Goal: Transaction & Acquisition: Download file/media

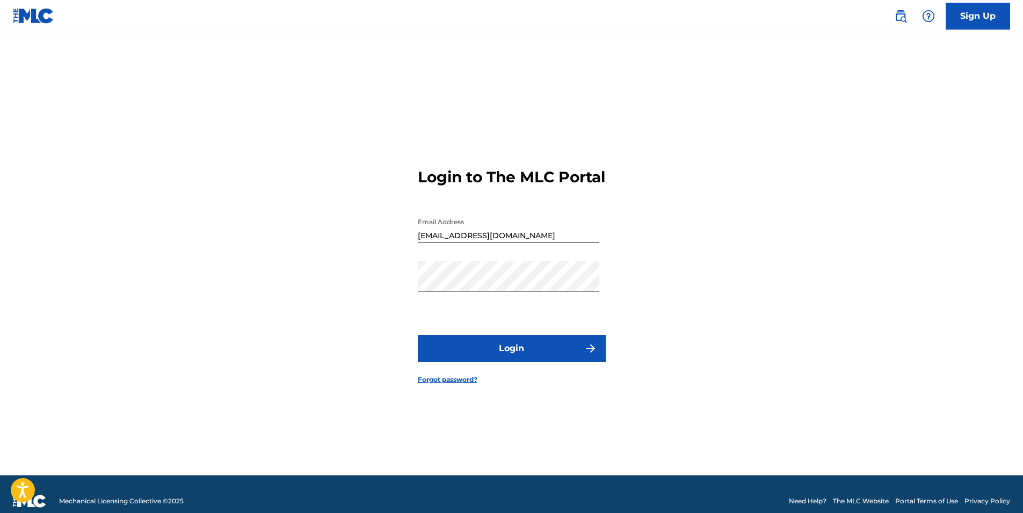
click at [541, 351] on button "Login" at bounding box center [512, 348] width 188 height 27
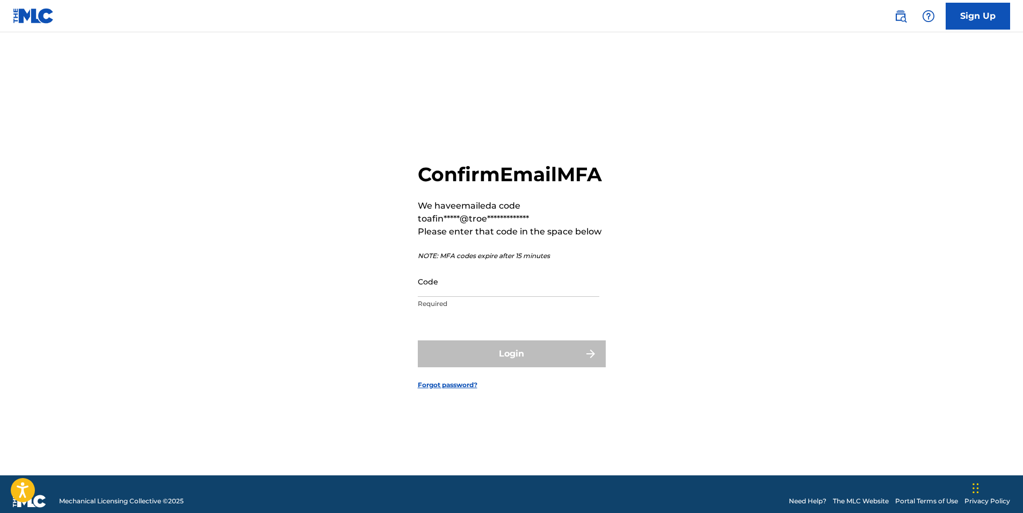
click at [468, 293] on input "Code" at bounding box center [509, 281] width 182 height 31
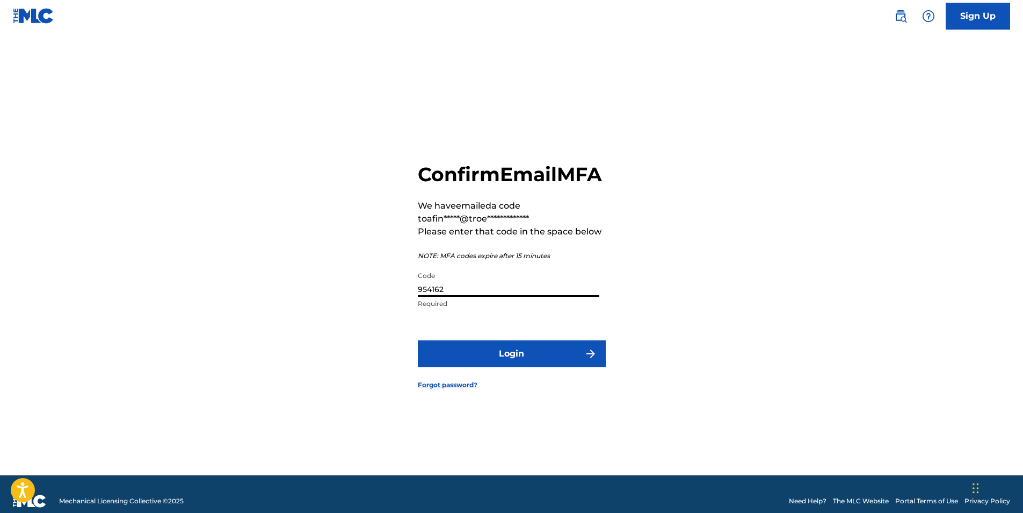
type input "954162"
click at [418, 340] on button "Login" at bounding box center [512, 353] width 188 height 27
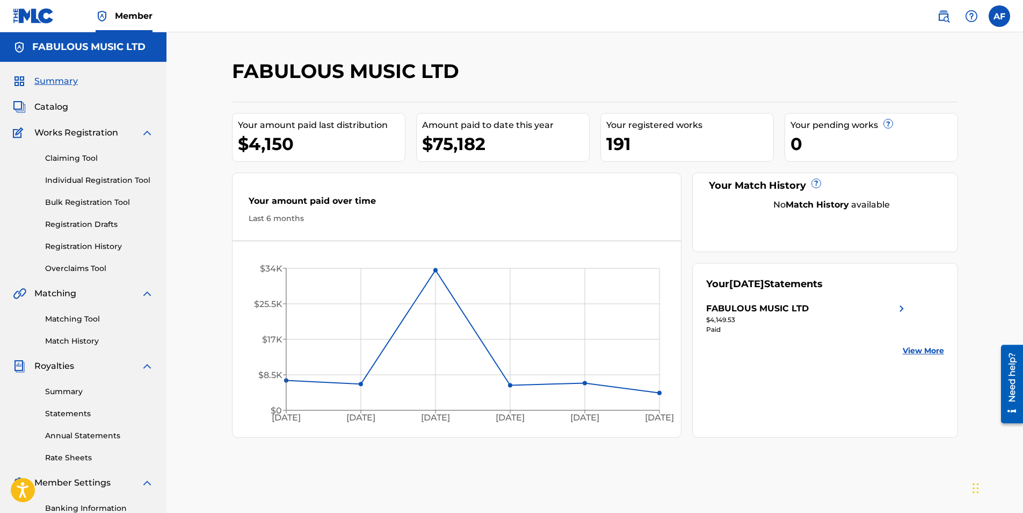
click at [77, 408] on link "Statements" at bounding box center [99, 413] width 109 height 11
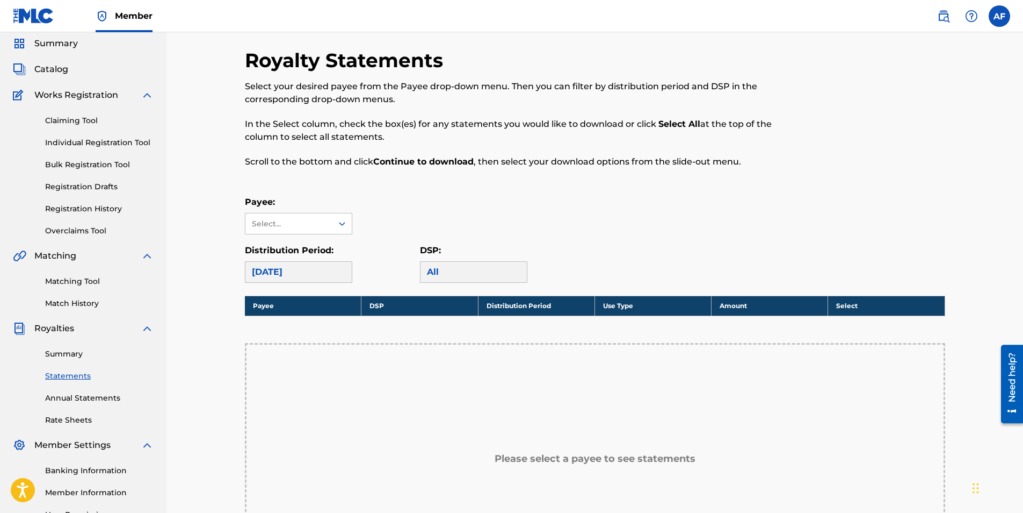
scroll to position [54, 0]
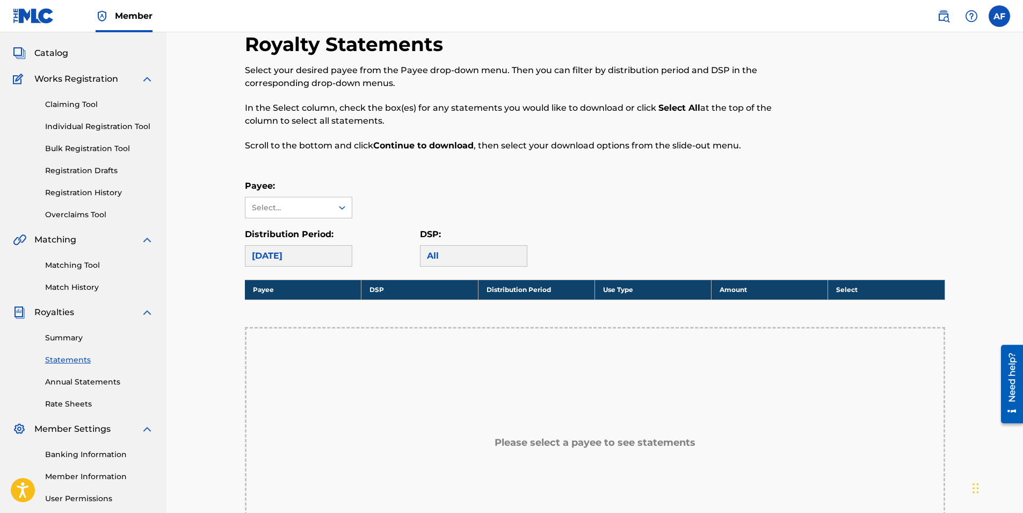
click at [75, 379] on link "Annual Statements" at bounding box center [99, 381] width 109 height 11
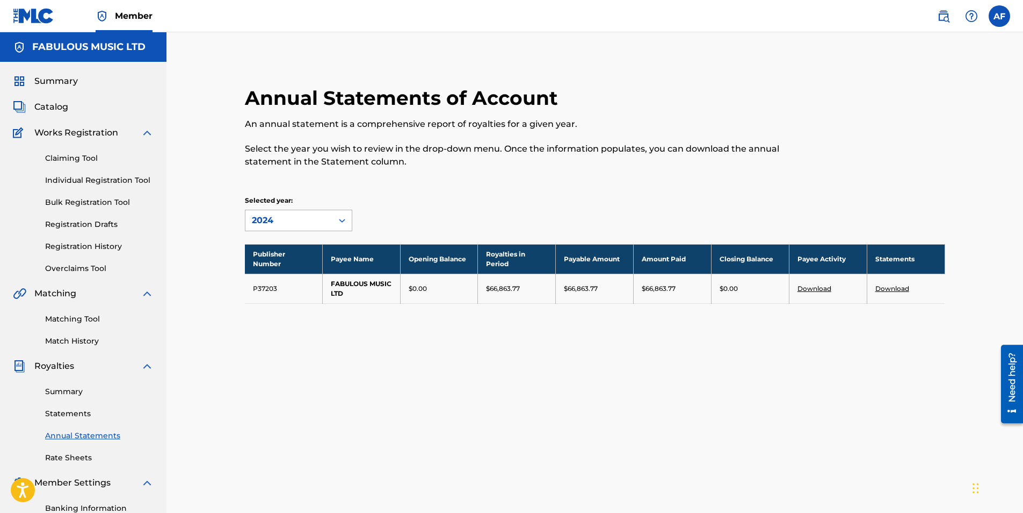
click at [342, 218] on icon at bounding box center [342, 220] width 11 height 11
click at [75, 412] on link "Statements" at bounding box center [99, 413] width 109 height 11
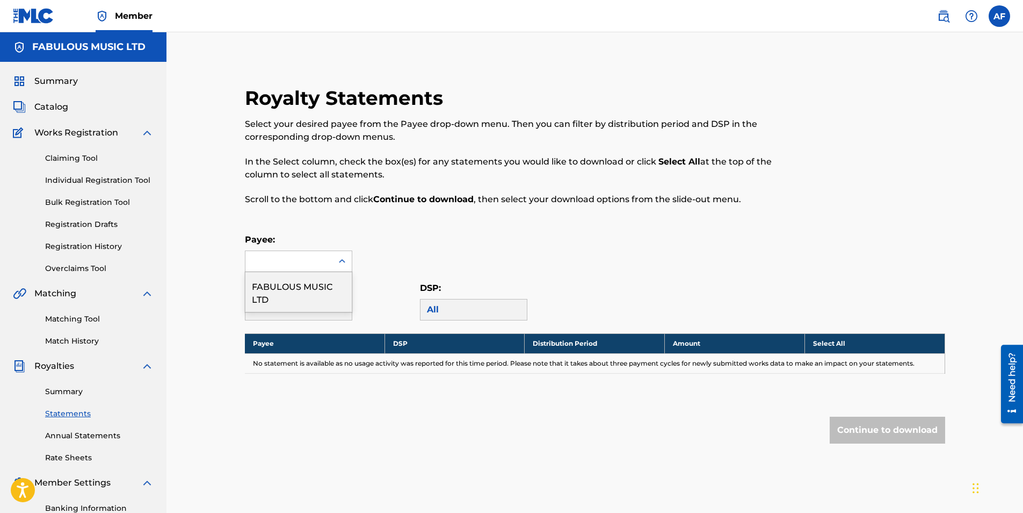
click at [340, 260] on icon at bounding box center [342, 261] width 11 height 11
click at [278, 286] on div "FABULOUS MUSIC LTD" at bounding box center [299, 292] width 106 height 40
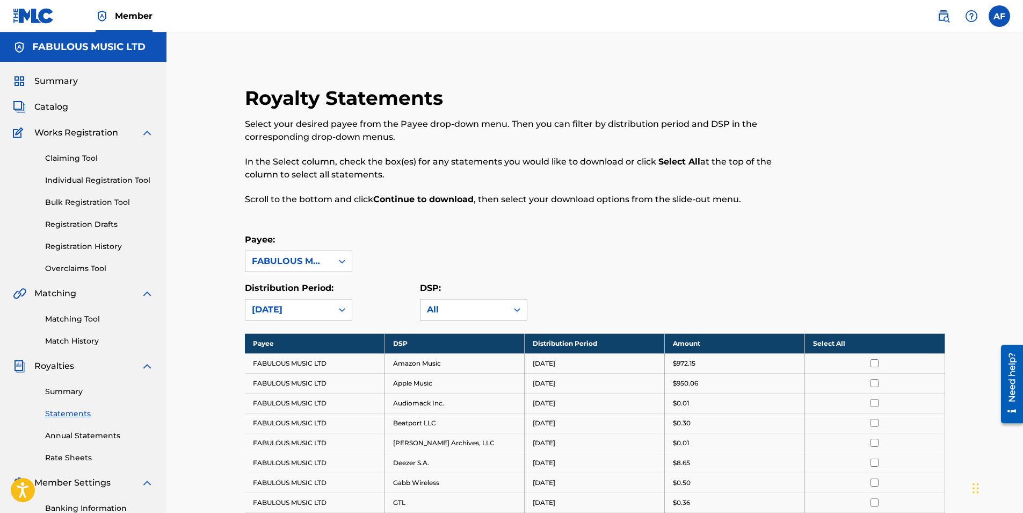
click at [830, 342] on th "Select All" at bounding box center [875, 343] width 140 height 20
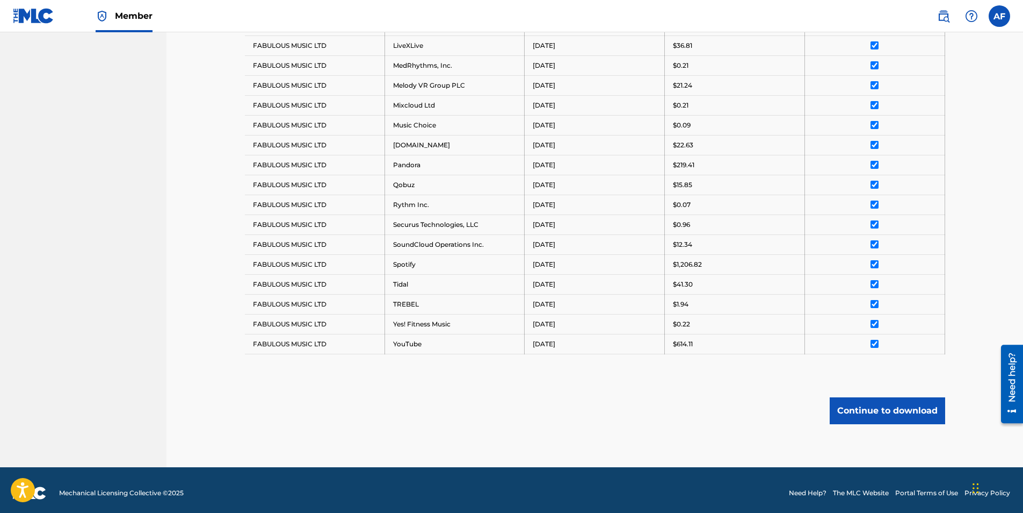
scroll to position [582, 0]
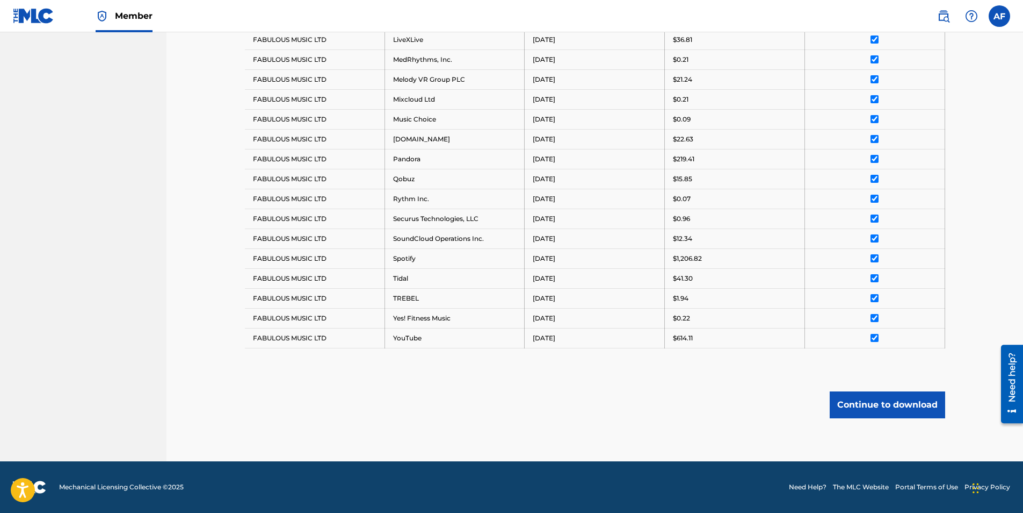
click at [892, 398] on button "Continue to download" at bounding box center [888, 404] width 116 height 27
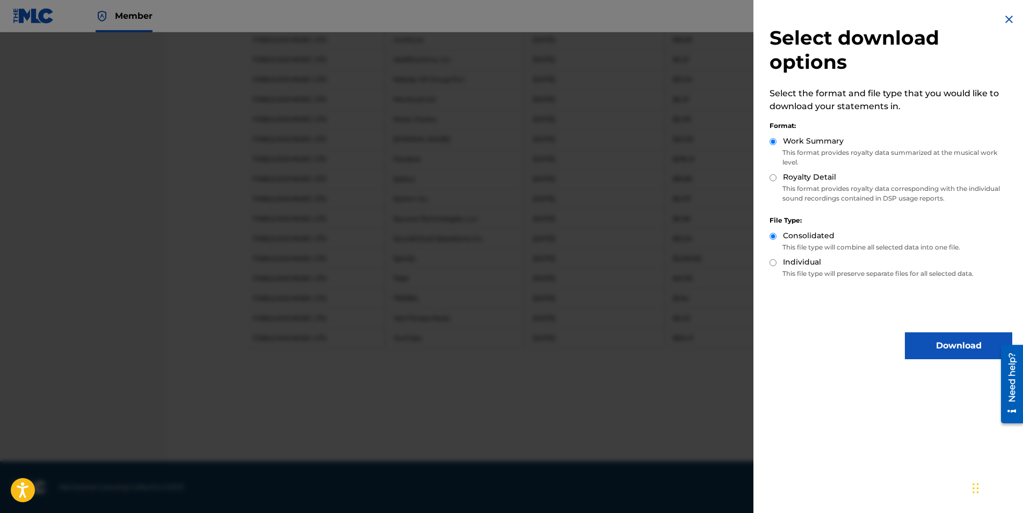
click at [777, 177] on div "Royalty Detail" at bounding box center [891, 177] width 243 height 12
click at [776, 178] on input "Royalty Detail" at bounding box center [773, 177] width 7 height 7
radio input "true"
click at [939, 345] on button "Download" at bounding box center [958, 345] width 107 height 27
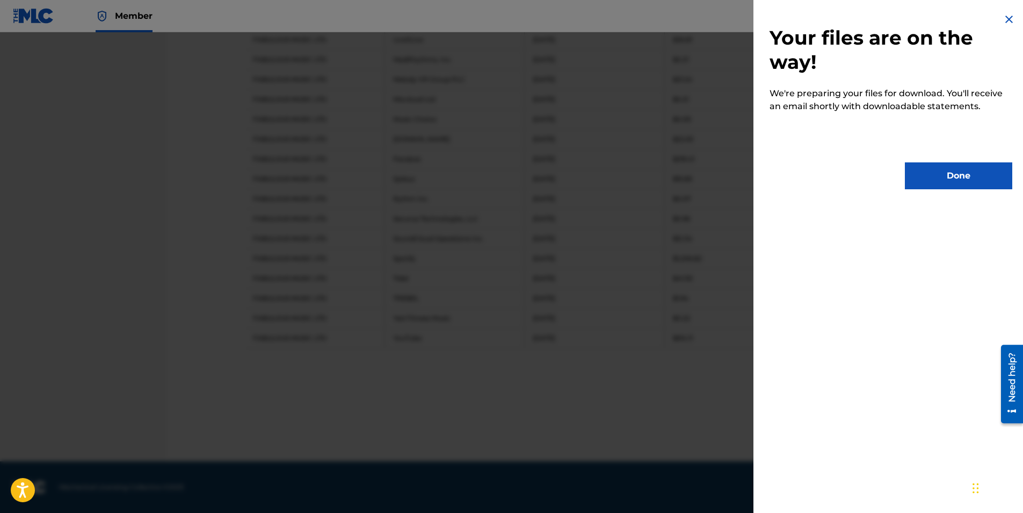
click at [933, 179] on button "Done" at bounding box center [958, 175] width 107 height 27
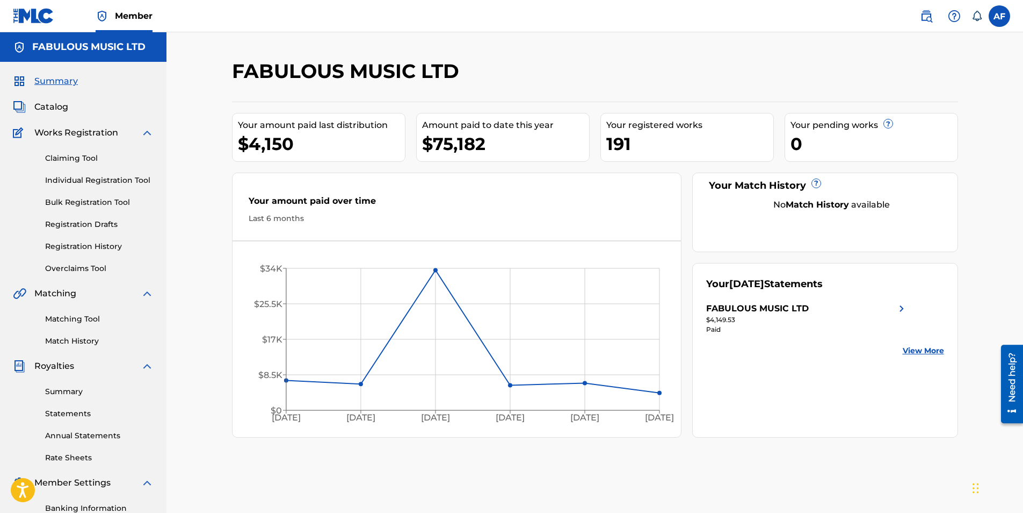
click at [67, 416] on link "Statements" at bounding box center [99, 413] width 109 height 11
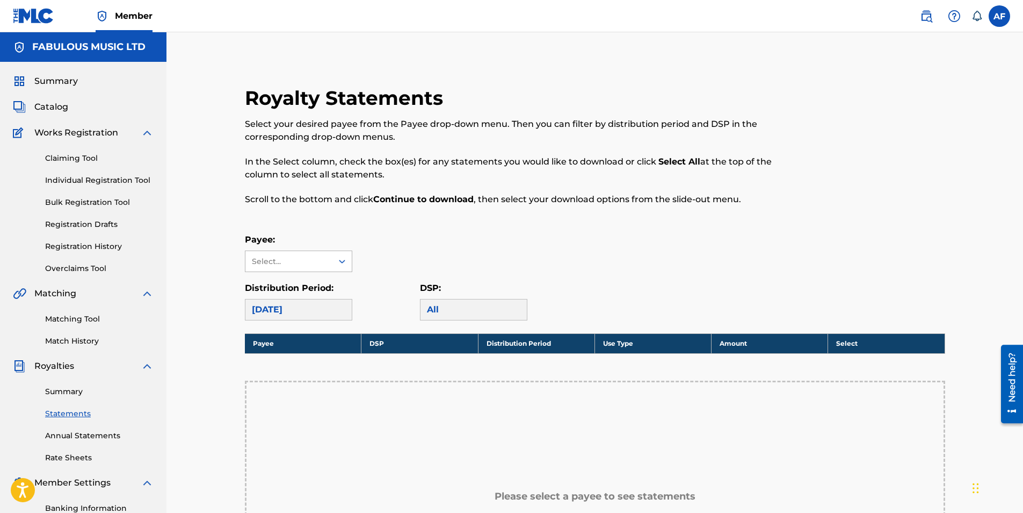
click at [348, 264] on div at bounding box center [342, 260] width 19 height 19
click at [290, 290] on div "FABULOUS MUSIC LTD" at bounding box center [299, 292] width 106 height 40
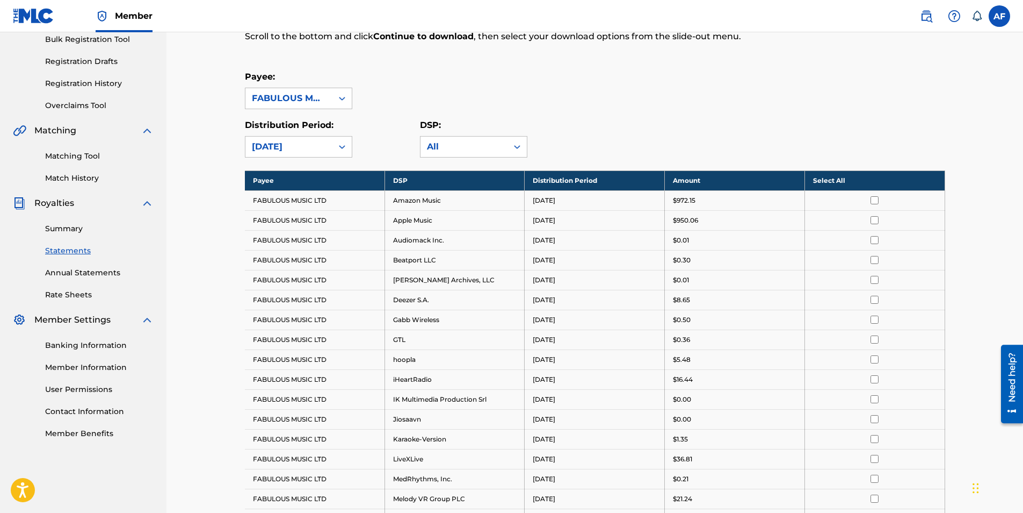
scroll to position [215, 0]
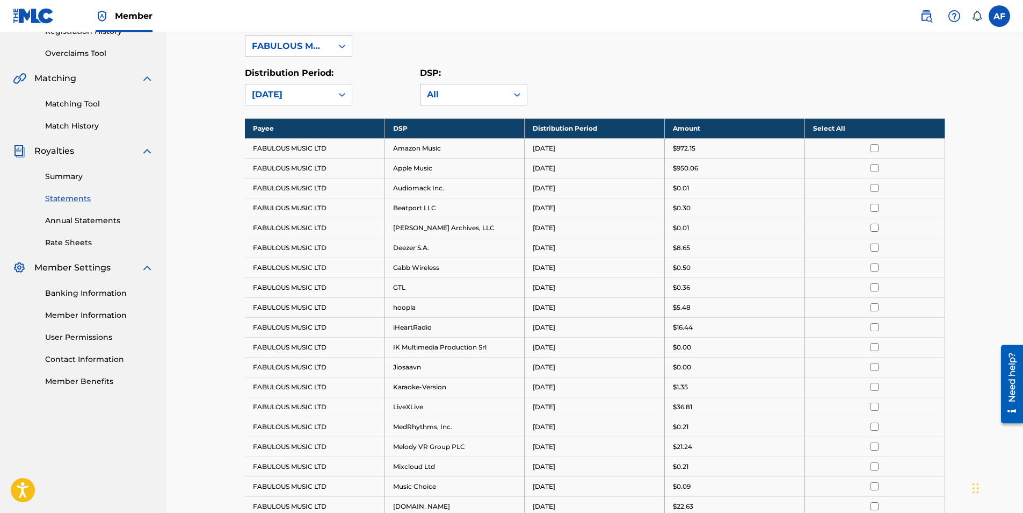
click at [71, 174] on link "Summary" at bounding box center [99, 176] width 109 height 11
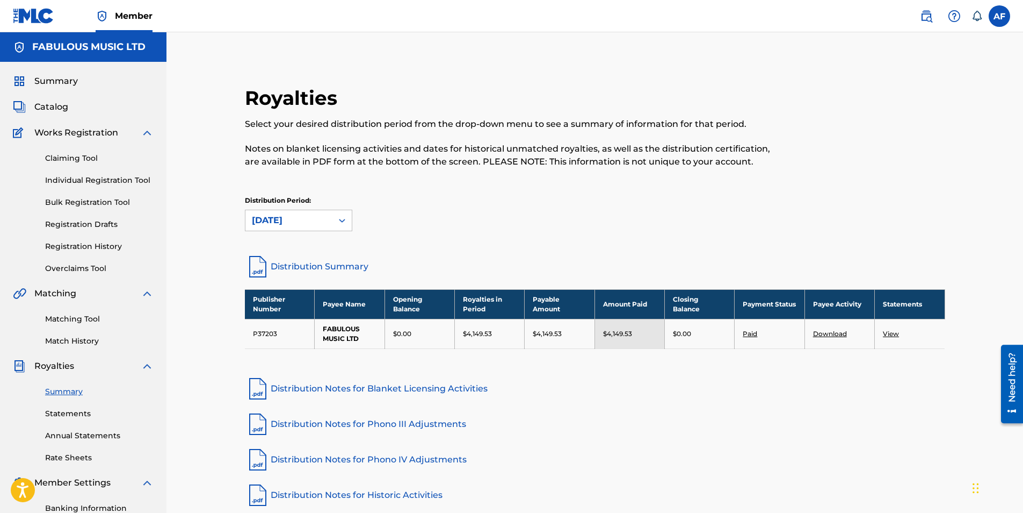
click at [748, 331] on link "Paid" at bounding box center [750, 333] width 15 height 8
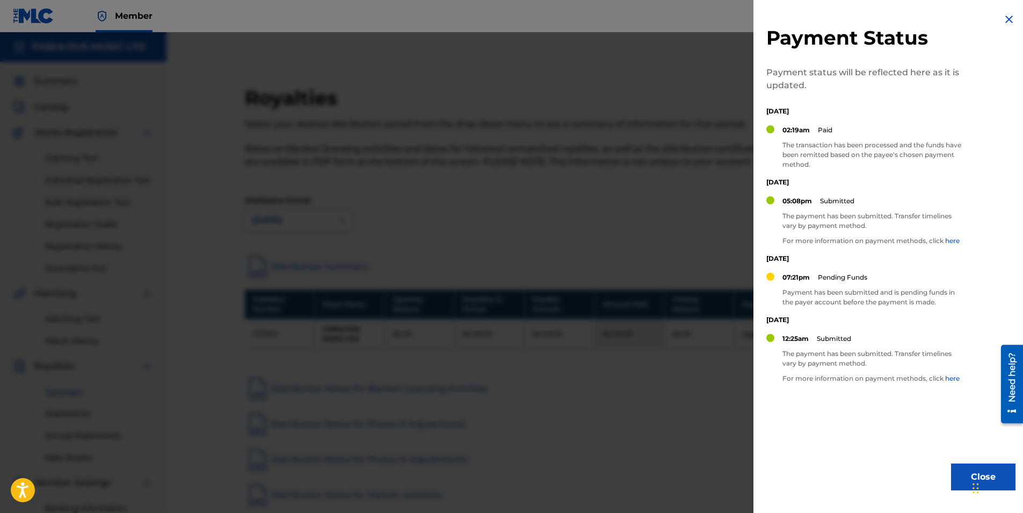
click at [1003, 18] on img at bounding box center [1009, 19] width 13 height 13
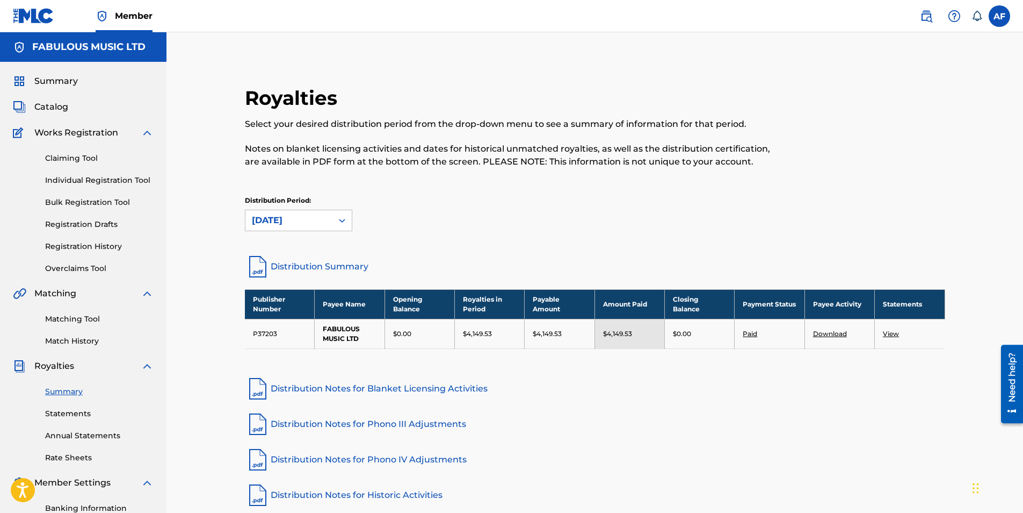
click at [831, 329] on link "Download" at bounding box center [830, 333] width 34 height 8
